Goal: Task Accomplishment & Management: Complete application form

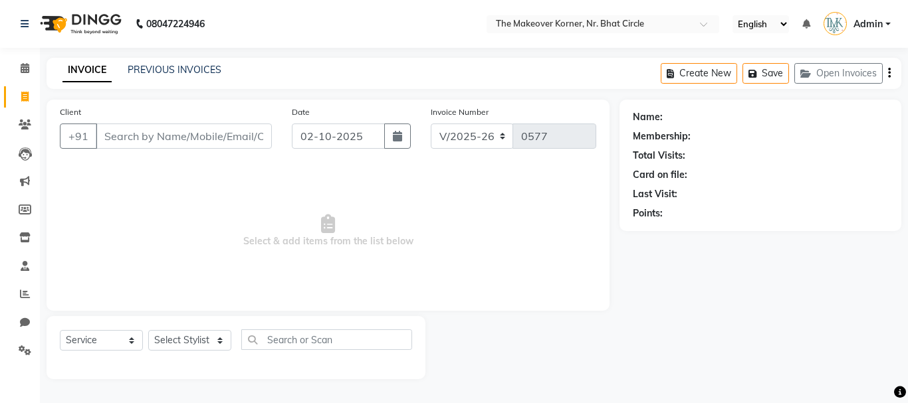
select select "5477"
select select "service"
click at [788, 70] on button "Save" at bounding box center [765, 73] width 47 height 21
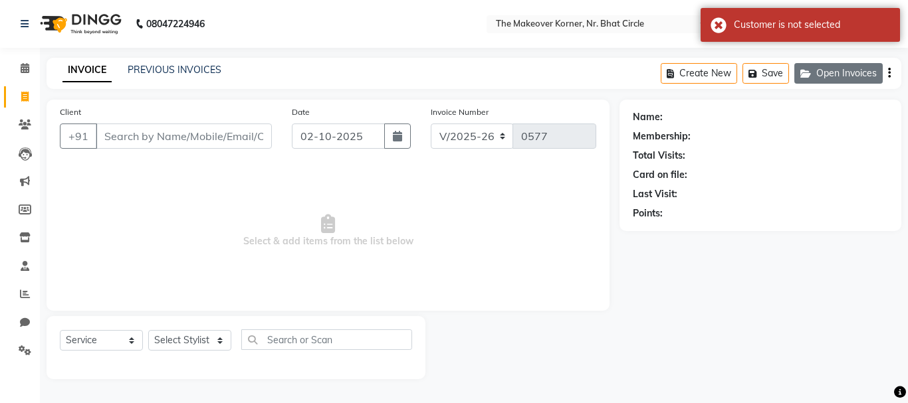
click at [808, 74] on icon "button" at bounding box center [808, 73] width 16 height 9
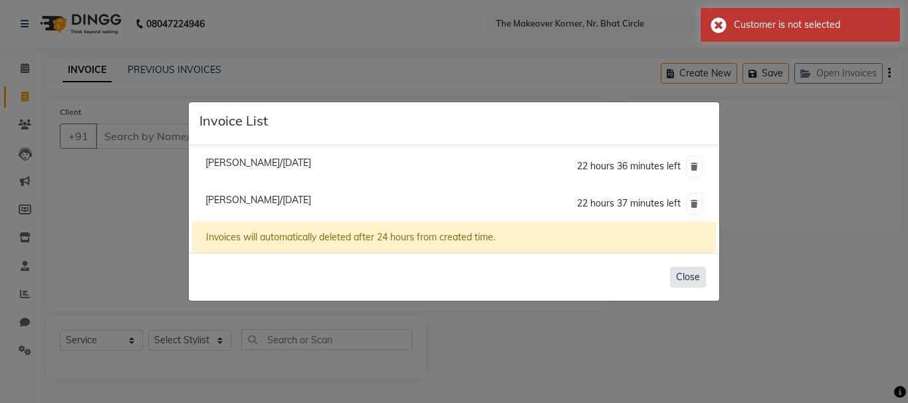
click at [683, 276] on button "Close" at bounding box center [688, 277] width 36 height 21
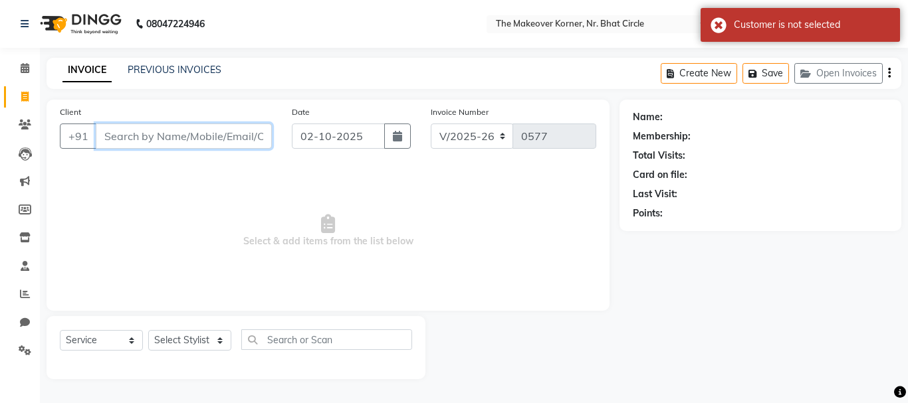
click at [188, 135] on input "Client" at bounding box center [184, 136] width 176 height 25
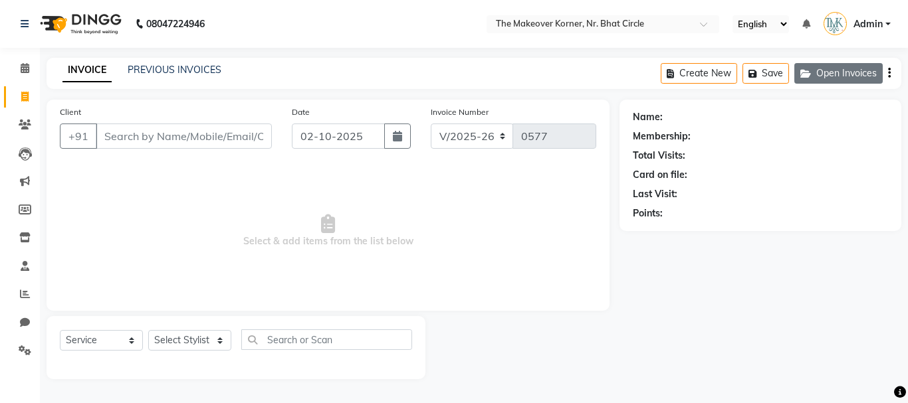
click at [814, 72] on icon "button" at bounding box center [808, 73] width 16 height 9
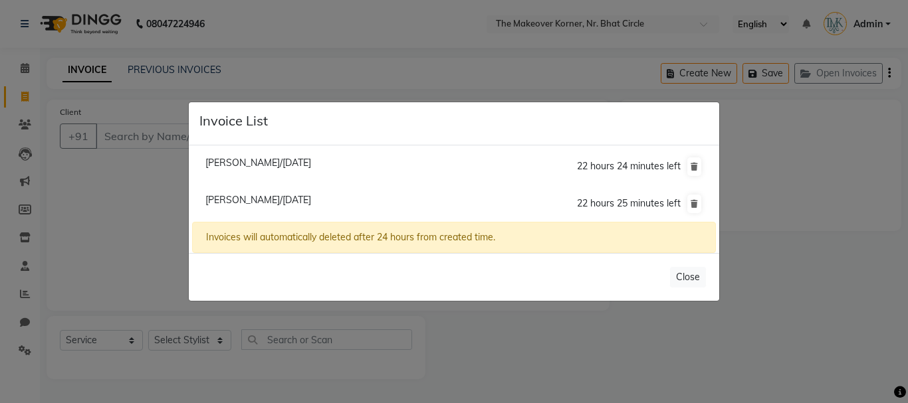
click at [267, 195] on span "[PERSON_NAME]/[DATE]" at bounding box center [258, 200] width 106 height 12
type input "8670718883"
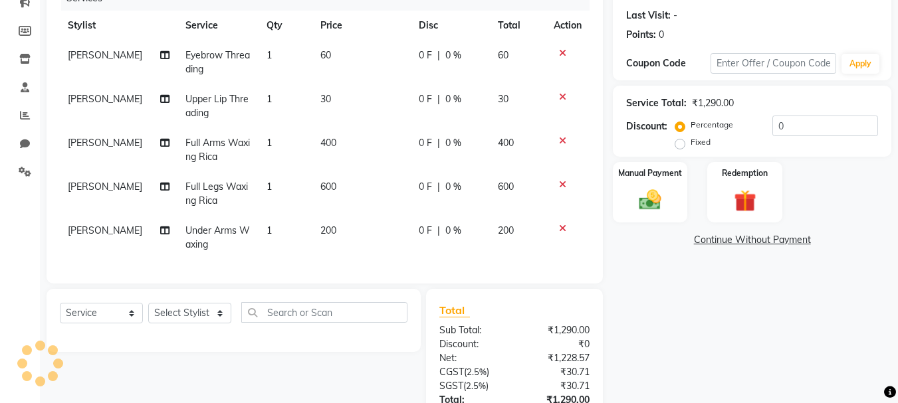
scroll to position [199, 0]
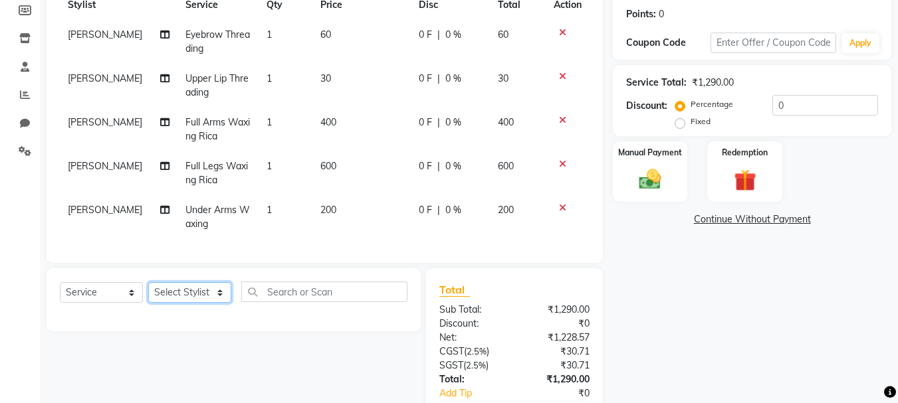
click at [208, 296] on select "Select Stylist Admin [PERSON_NAME] [PERSON_NAME] [PERSON_NAME] [PERSON_NAME]" at bounding box center [189, 292] width 83 height 21
select select "53830"
click at [148, 292] on select "Select Stylist Admin [PERSON_NAME] [PERSON_NAME] [PERSON_NAME] [PERSON_NAME]" at bounding box center [189, 292] width 83 height 21
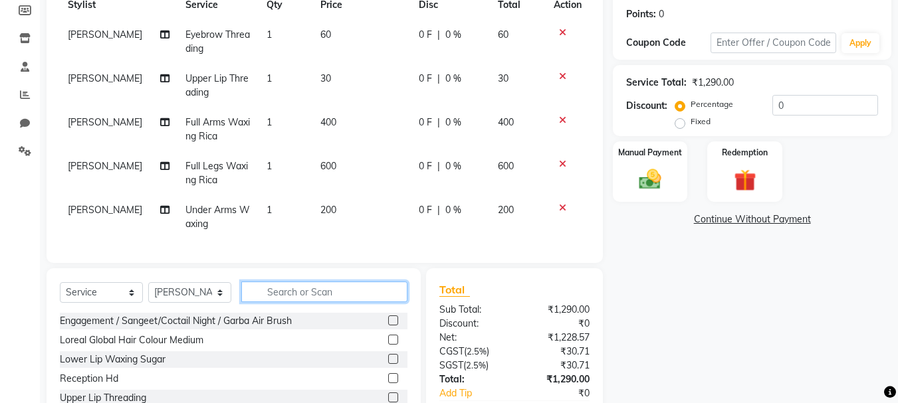
click at [302, 295] on input "text" at bounding box center [324, 292] width 166 height 21
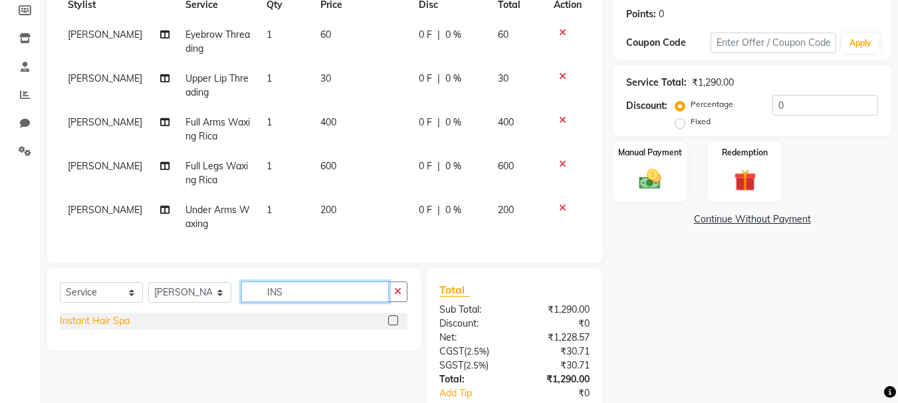
type input "INS"
click at [118, 328] on div "Instant Hair Spa" at bounding box center [95, 321] width 70 height 14
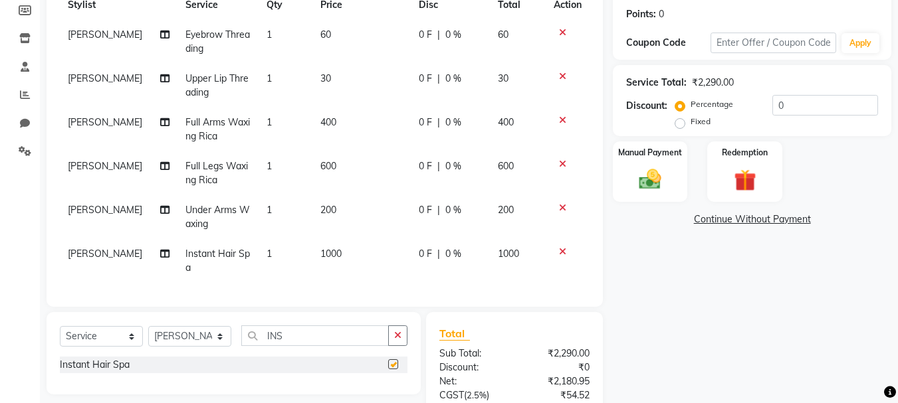
checkbox input "false"
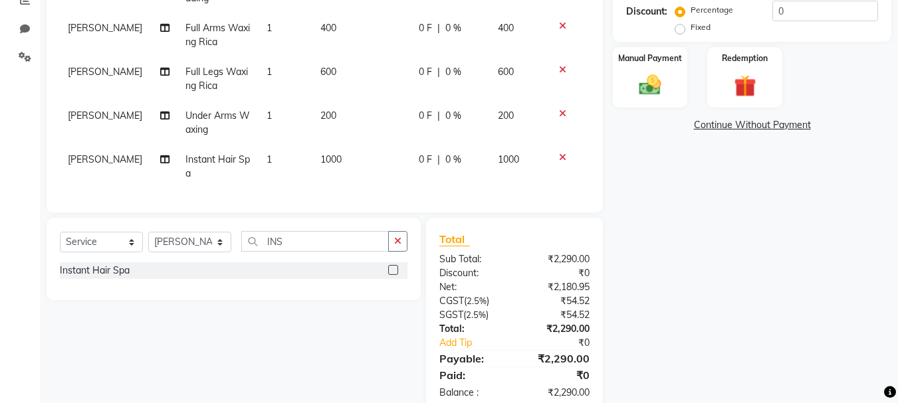
scroll to position [195, 0]
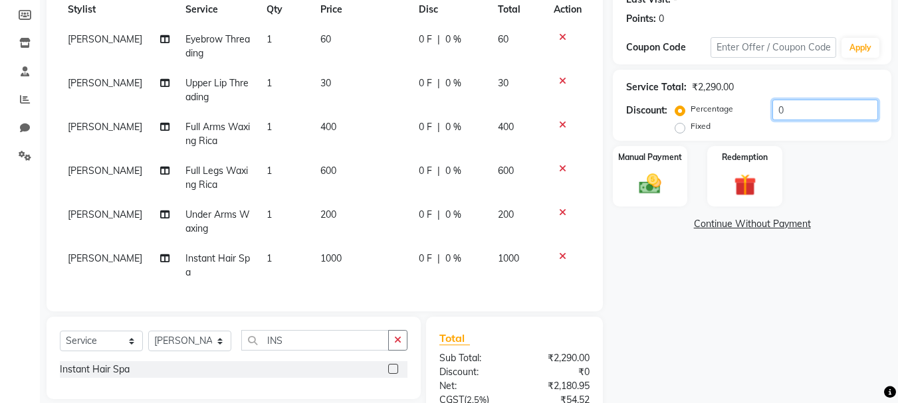
click at [773, 107] on input "0" at bounding box center [825, 110] width 106 height 21
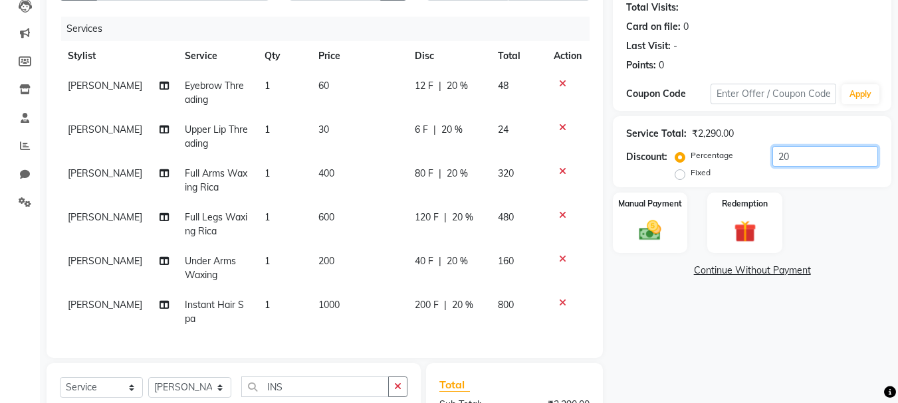
scroll to position [124, 0]
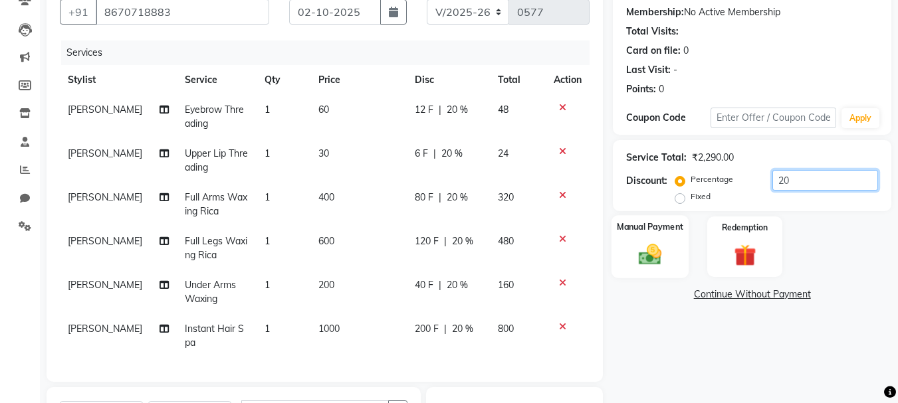
type input "0"
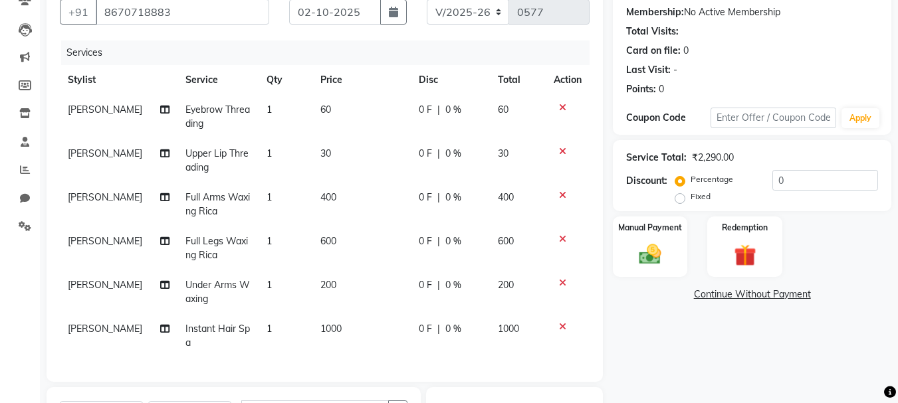
click at [678, 329] on div "Name: [PERSON_NAME] Membership: No Active Membership Total Visits: Card on file…" at bounding box center [757, 278] width 288 height 607
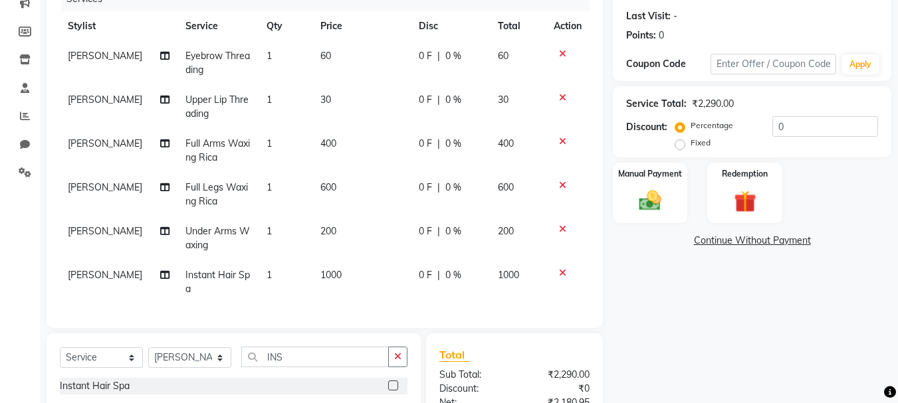
scroll to position [324, 0]
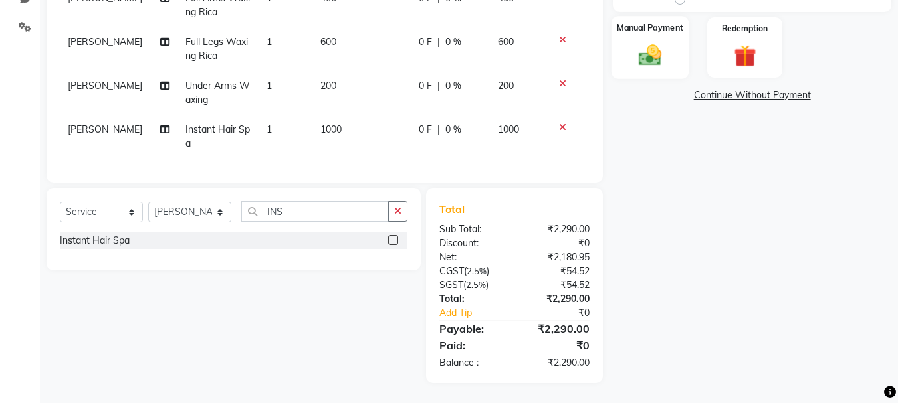
click at [623, 53] on div "Manual Payment" at bounding box center [650, 47] width 78 height 63
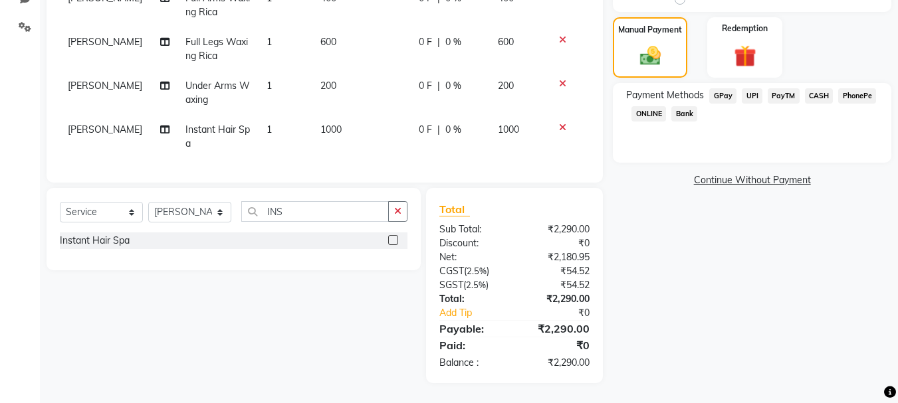
click at [732, 95] on span "GPay" at bounding box center [722, 95] width 27 height 15
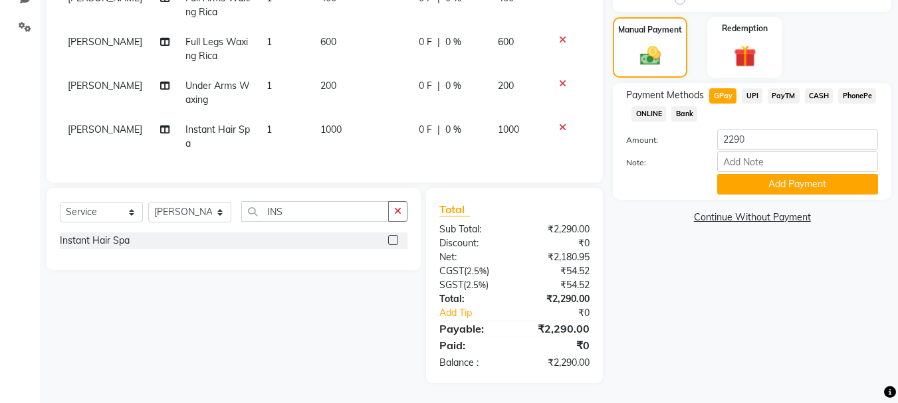
scroll to position [328, 0]
click at [753, 180] on button "Add Payment" at bounding box center [797, 184] width 161 height 21
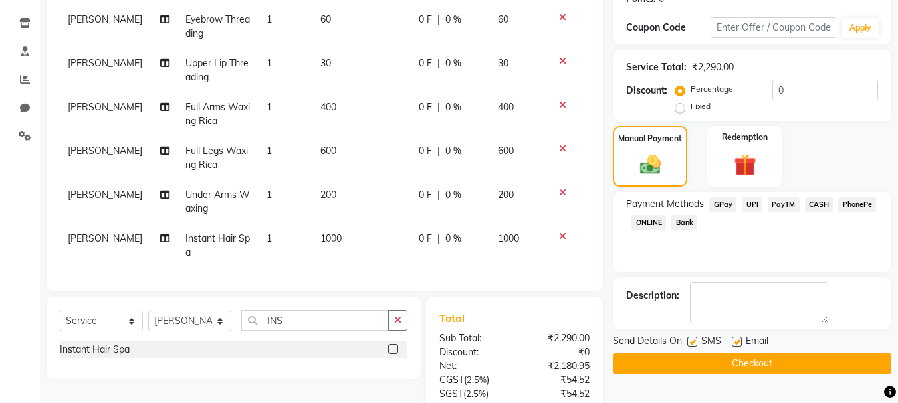
scroll to position [356, 0]
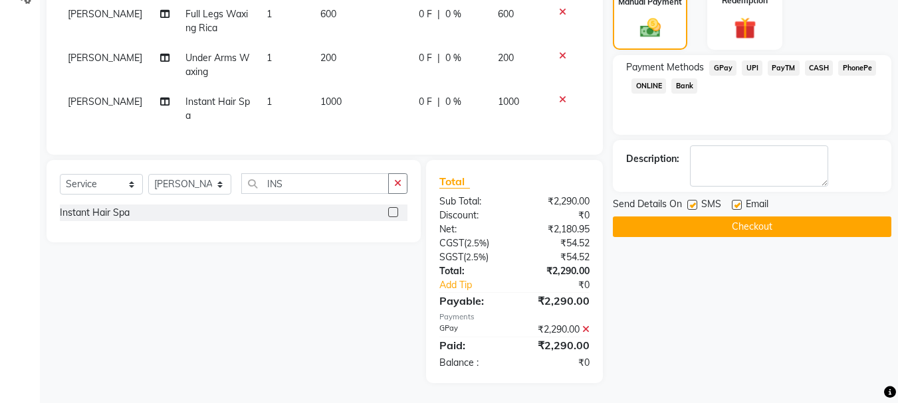
click at [712, 227] on button "Checkout" at bounding box center [752, 227] width 278 height 21
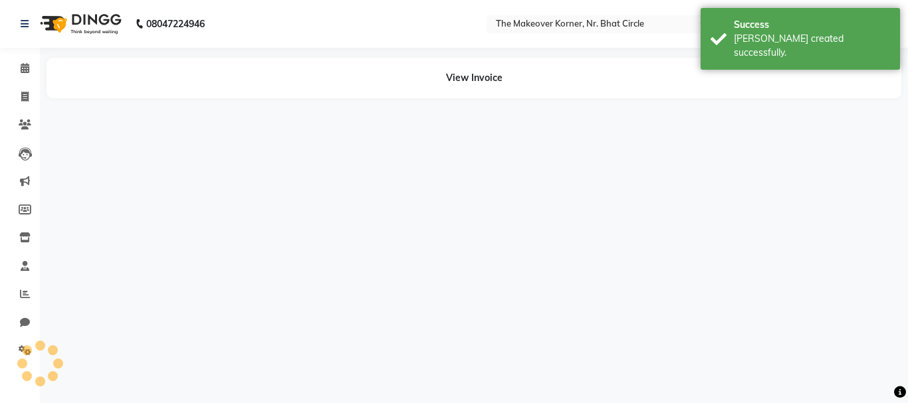
select select "92106"
select select "53830"
select select "92106"
select select "53830"
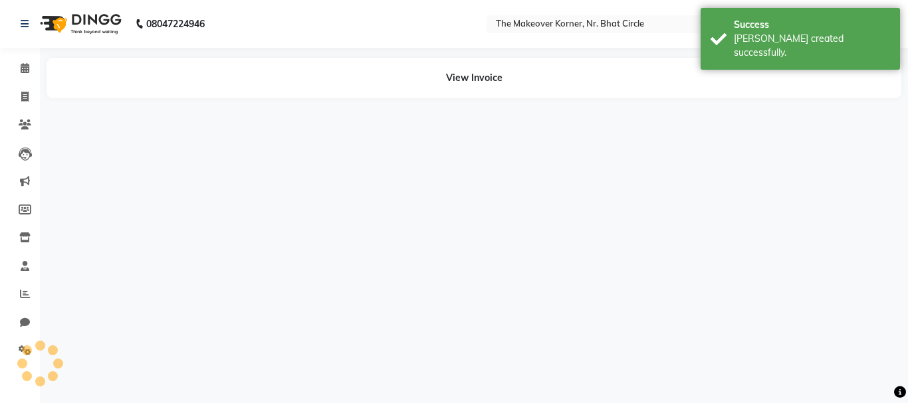
select select "92106"
select select "53830"
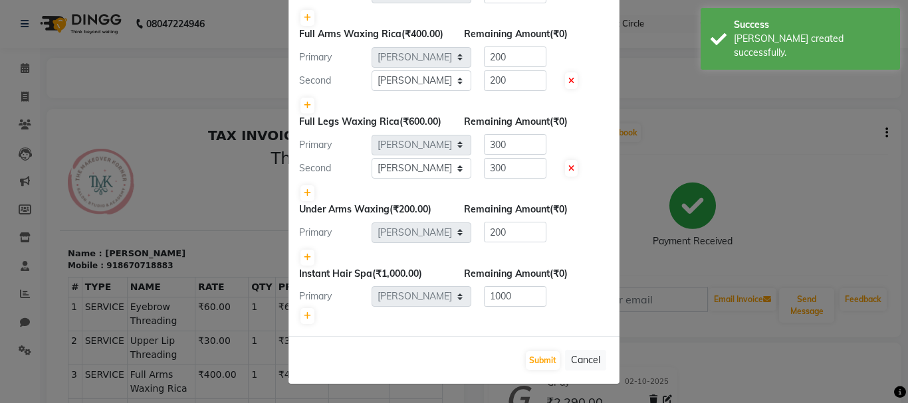
scroll to position [191, 0]
click at [539, 350] on div "Submit Cancel" at bounding box center [453, 360] width 331 height 48
click at [539, 354] on button "Submit" at bounding box center [543, 361] width 34 height 19
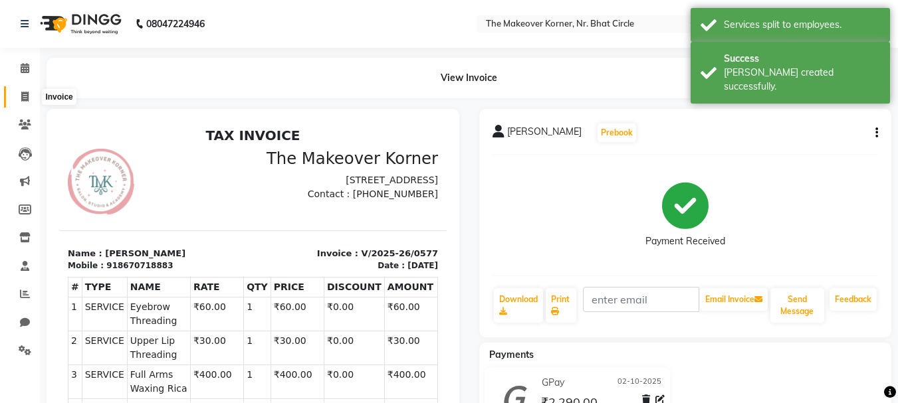
click at [33, 103] on span at bounding box center [24, 97] width 23 height 15
select select "5477"
select select "service"
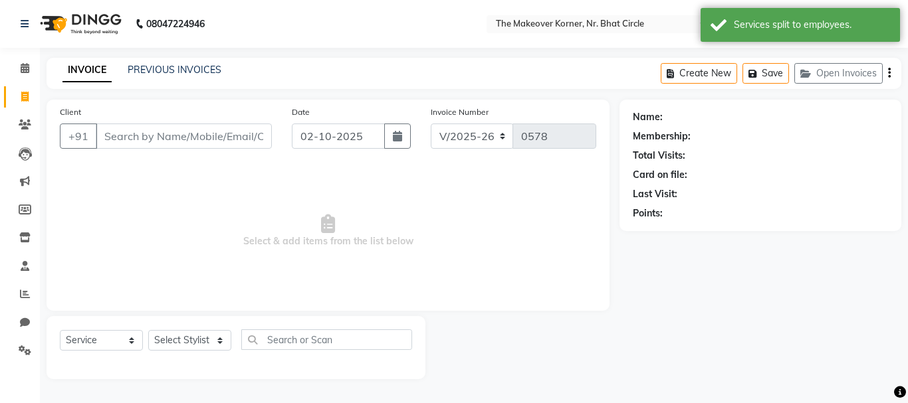
click at [113, 136] on input "Client" at bounding box center [184, 136] width 176 height 25
click at [804, 79] on button "Open Invoices" at bounding box center [838, 73] width 88 height 21
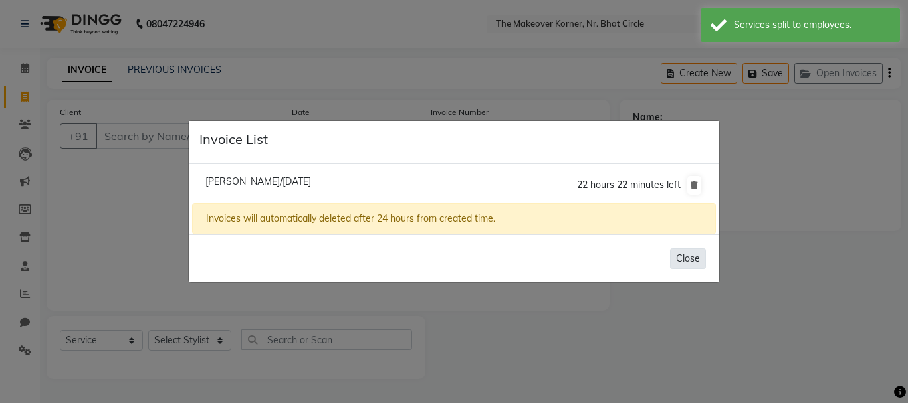
click at [676, 263] on button "Close" at bounding box center [688, 259] width 36 height 21
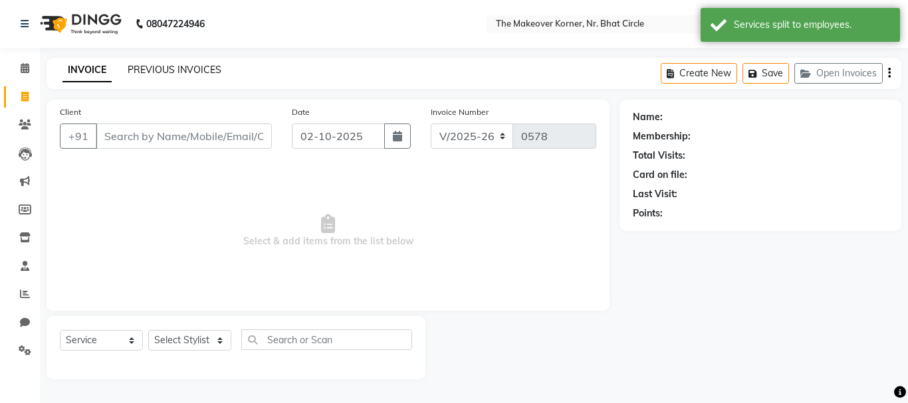
click at [193, 68] on link "PREVIOUS INVOICES" at bounding box center [175, 70] width 94 height 12
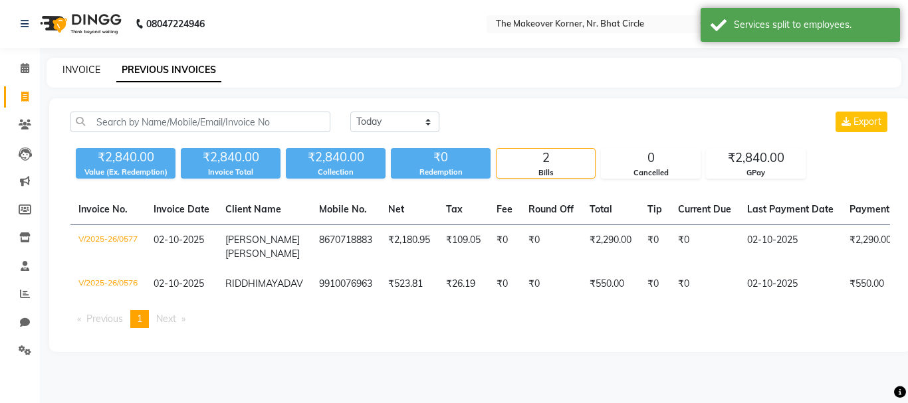
click at [71, 68] on link "INVOICE" at bounding box center [81, 70] width 38 height 12
select select "service"
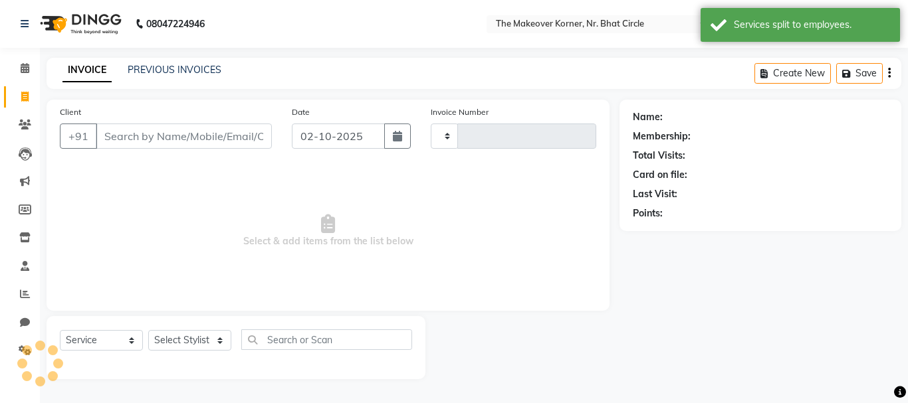
type input "0578"
select select "5477"
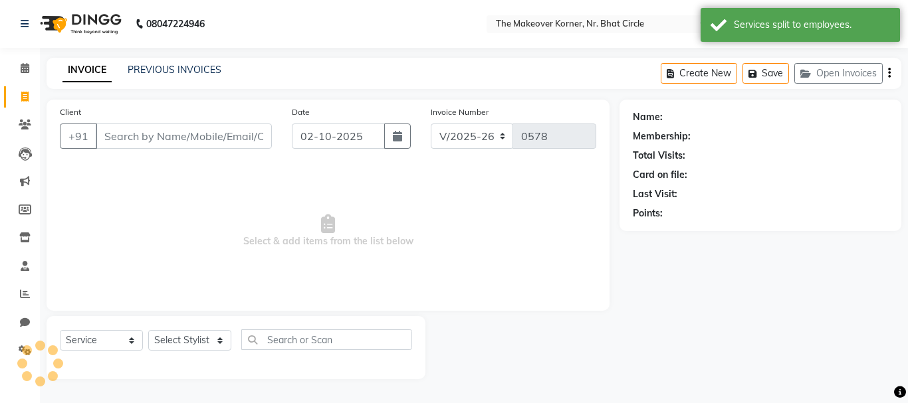
click at [130, 141] on input "Client" at bounding box center [184, 136] width 176 height 25
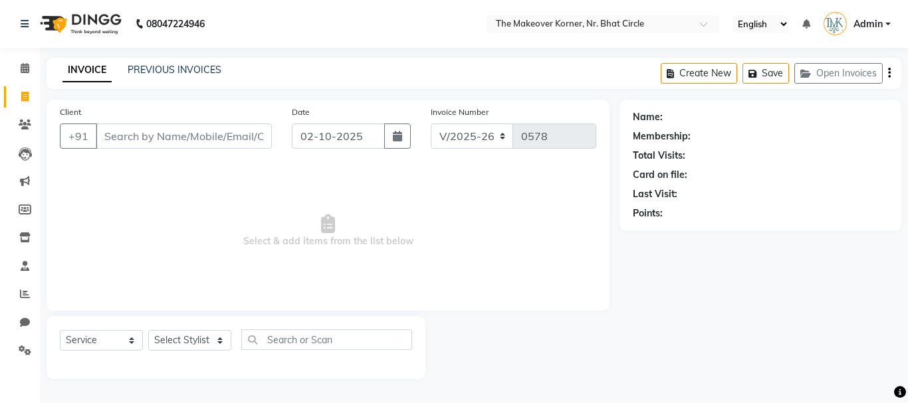
click at [122, 138] on input "Client" at bounding box center [184, 136] width 176 height 25
click at [142, 137] on input "Client" at bounding box center [184, 136] width 176 height 25
click at [136, 138] on input "Client" at bounding box center [184, 136] width 176 height 25
